Goal: Check status: Check status

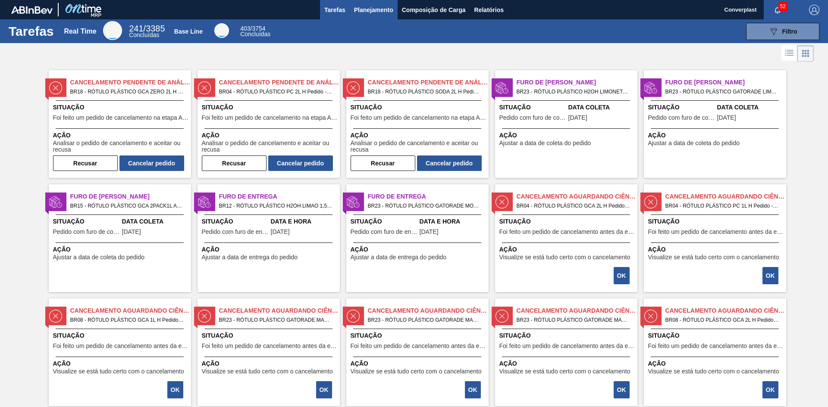
click at [375, 12] on span "Planejamento" at bounding box center [373, 10] width 39 height 10
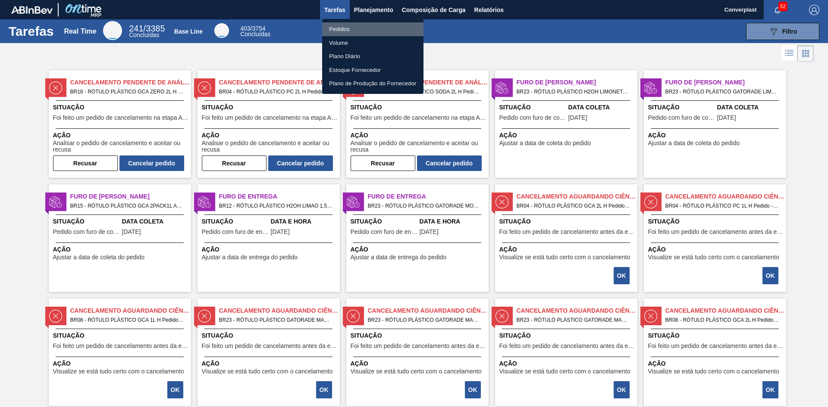
click at [349, 29] on li "Pedidos" at bounding box center [372, 29] width 101 height 14
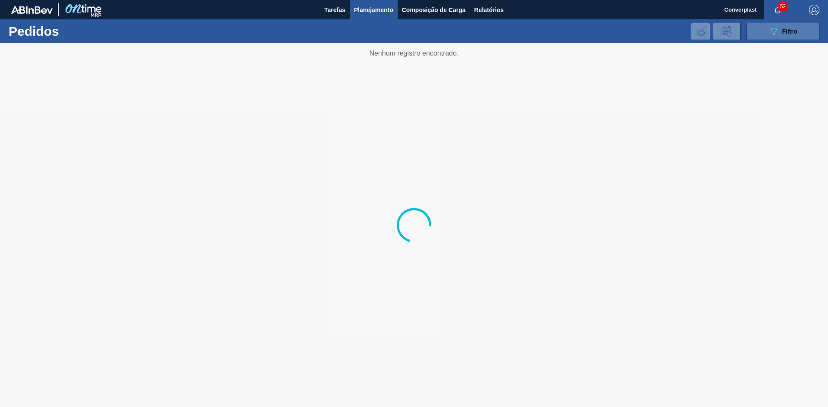
click at [764, 31] on button "089F7B8B-B2A5-4AFE-B5C0-19BA573D28AC Filtro" at bounding box center [782, 31] width 73 height 17
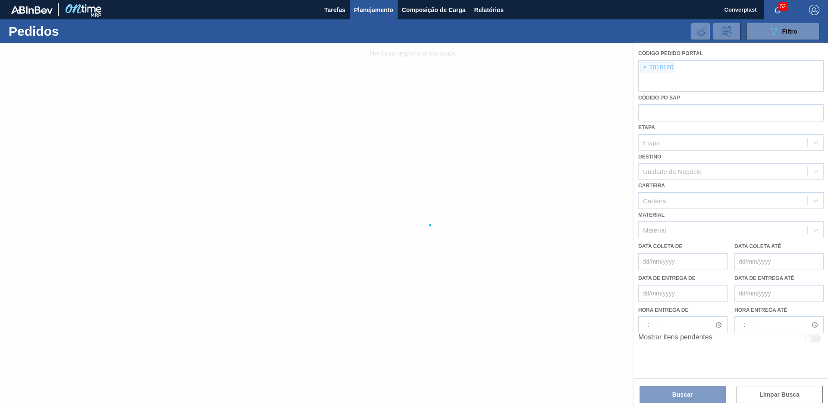
click at [645, 66] on div at bounding box center [414, 225] width 828 height 364
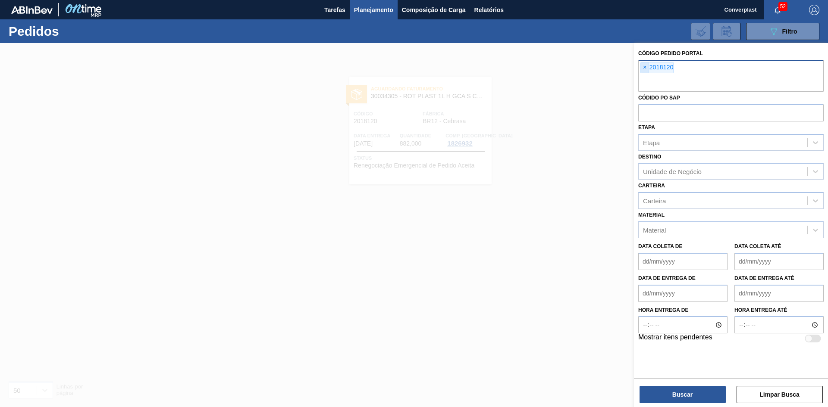
click at [644, 67] on span "×" at bounding box center [644, 67] width 8 height 10
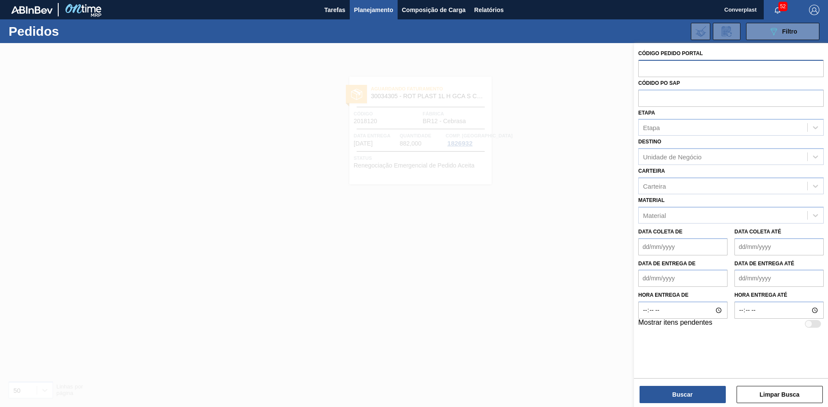
paste input "text"
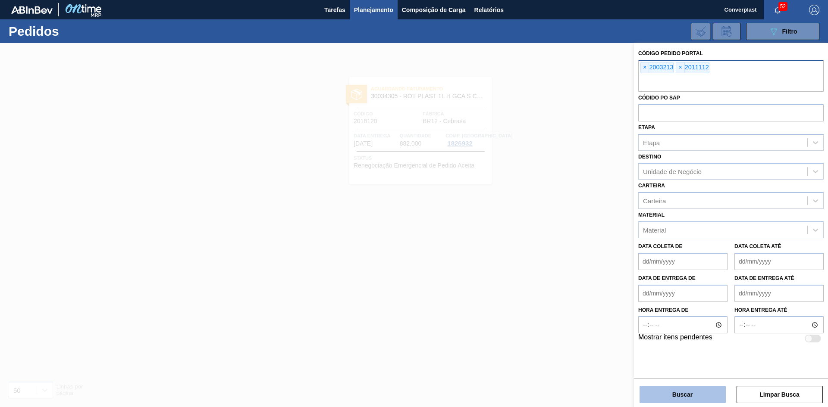
click at [690, 393] on button "Buscar" at bounding box center [682, 394] width 86 height 17
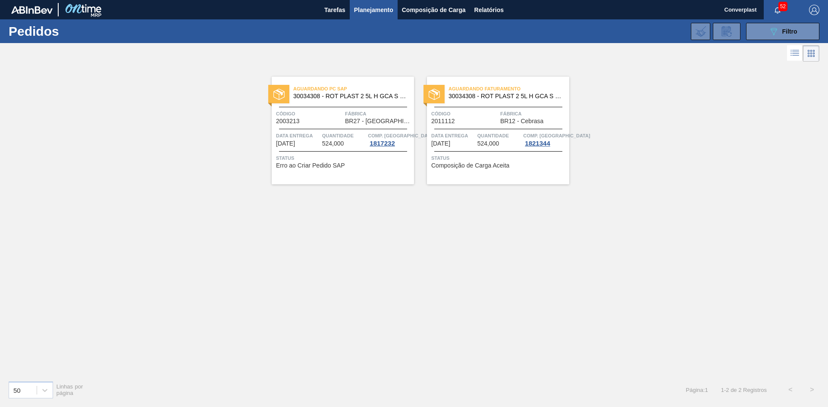
click at [481, 168] on span "Composição de Carga Aceita" at bounding box center [470, 165] width 78 height 6
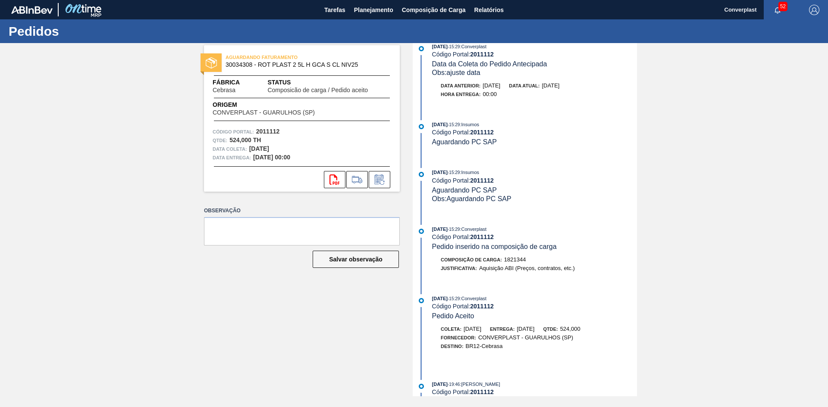
scroll to position [555, 0]
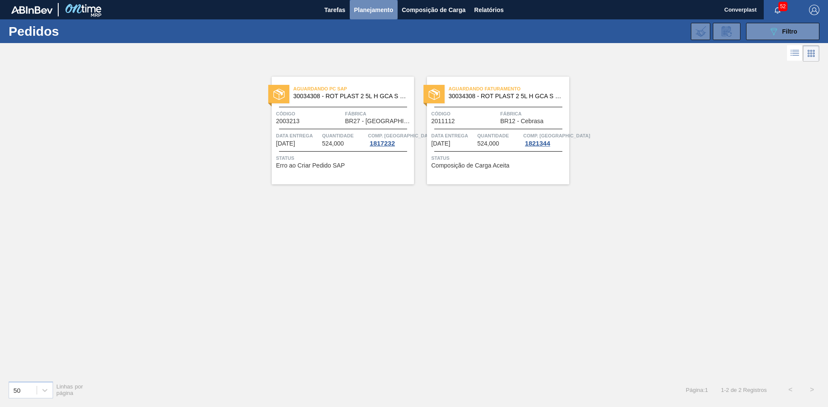
click at [368, 7] on span "Planejamento" at bounding box center [373, 10] width 39 height 10
